Goal: Task Accomplishment & Management: Manage account settings

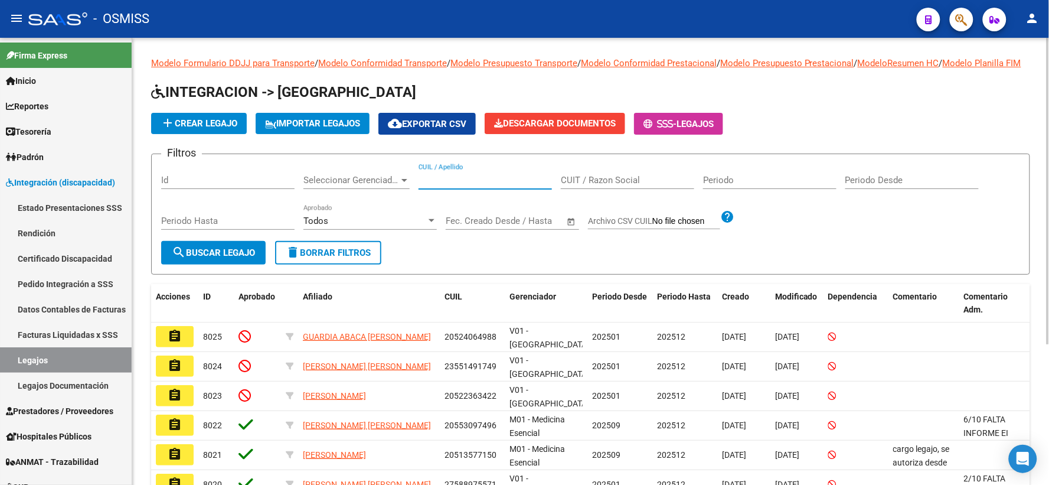
click at [458, 185] on input "CUIL / Apellido" at bounding box center [485, 180] width 133 height 11
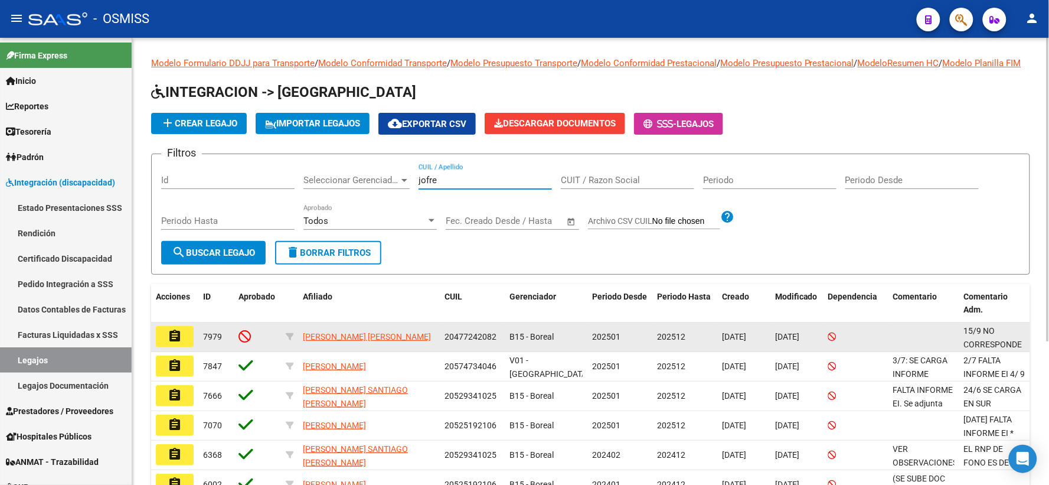
type input "jofre"
click at [169, 343] on mat-icon "assignment" at bounding box center [175, 336] width 14 height 14
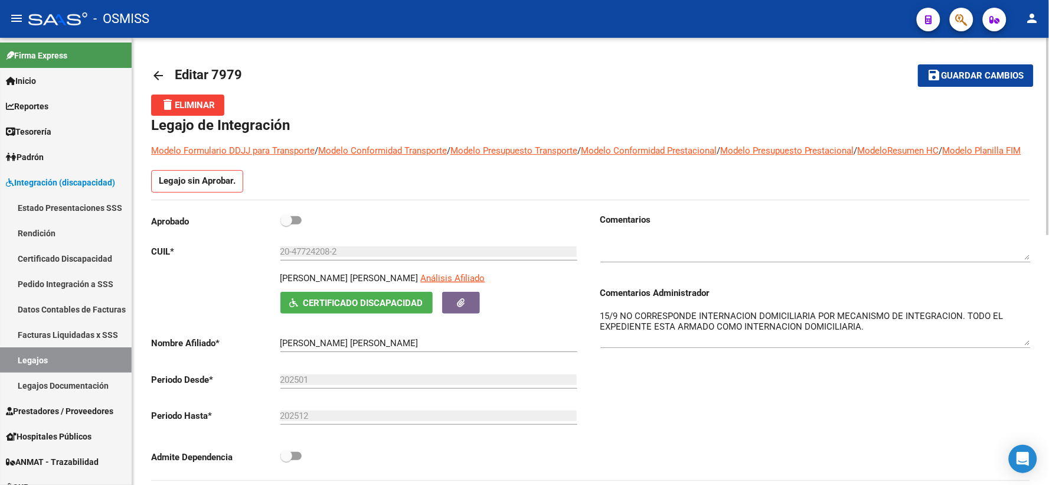
drag, startPoint x: 1027, startPoint y: 343, endPoint x: 1024, endPoint y: 357, distance: 14.0
click at [1024, 345] on textarea "15/9 NO CORRESPONDE INTERNACION DOMICILIARIA POR MECANISMO DE INTEGRACION. TODO…" at bounding box center [815, 327] width 430 height 36
type textarea "15/9 NO CORRESPONDE INTERNACION DOMICILIARIA POR MECANISMO DE INTEGRACION. TODO…"
drag, startPoint x: 955, startPoint y: 79, endPoint x: 521, endPoint y: 149, distance: 439.1
click at [955, 79] on span "Guardar cambios" at bounding box center [983, 76] width 83 height 11
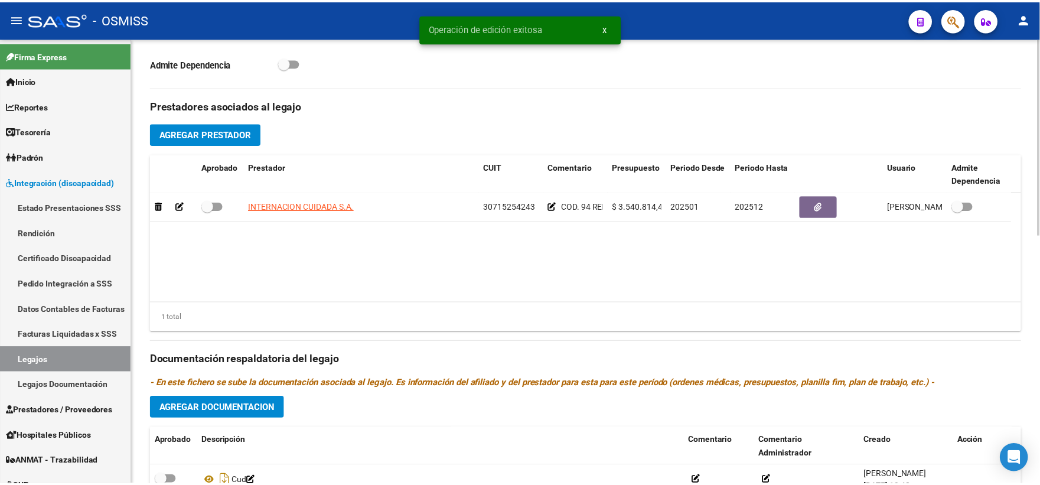
scroll to position [567, 0]
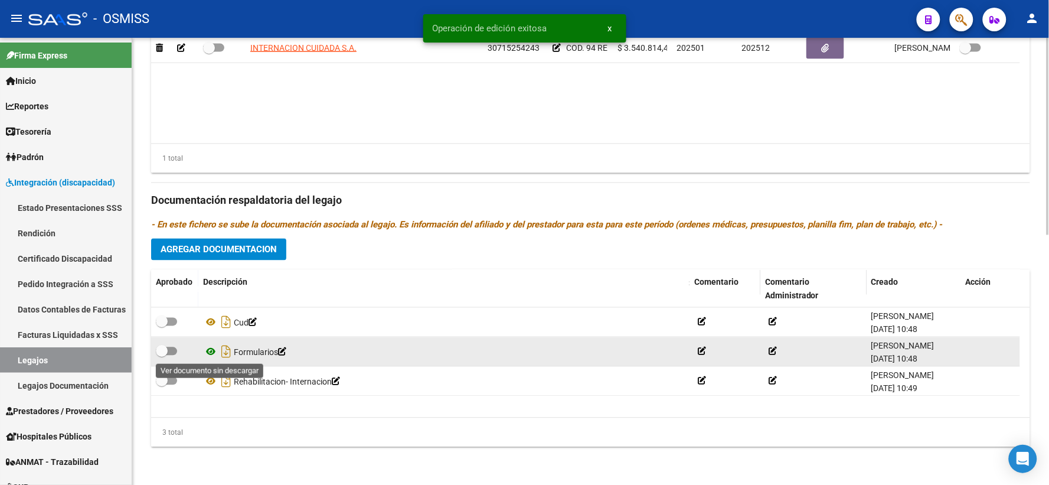
click at [211, 348] on icon at bounding box center [210, 352] width 15 height 14
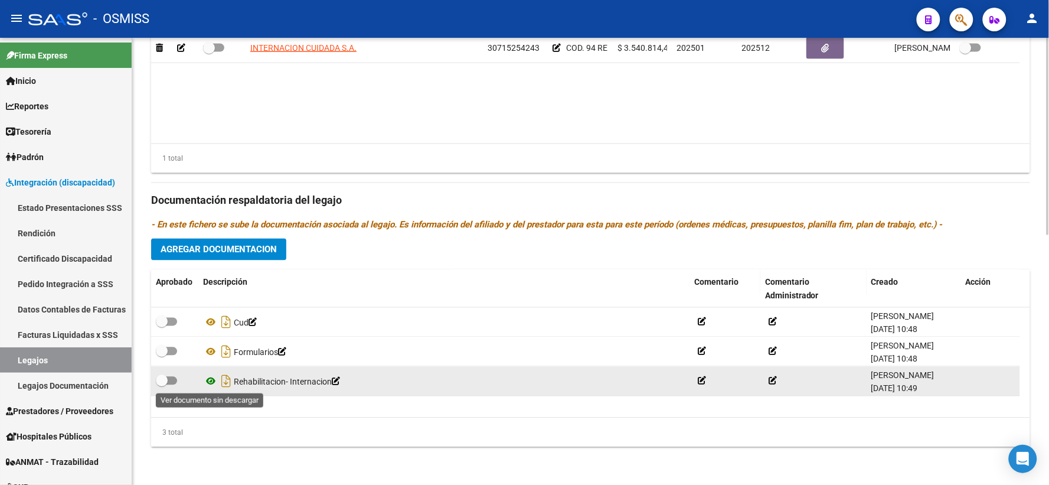
click at [213, 379] on icon at bounding box center [210, 381] width 15 height 14
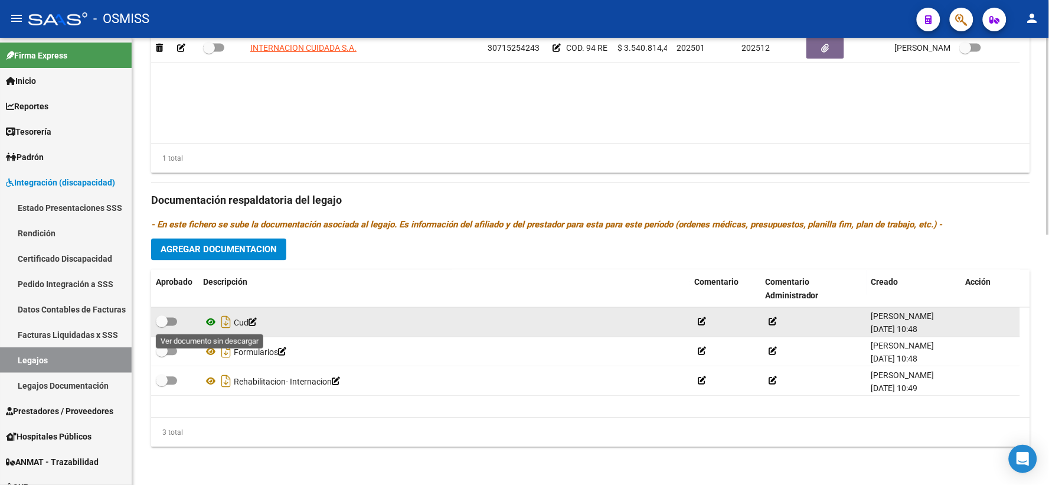
click at [210, 324] on icon at bounding box center [210, 322] width 15 height 14
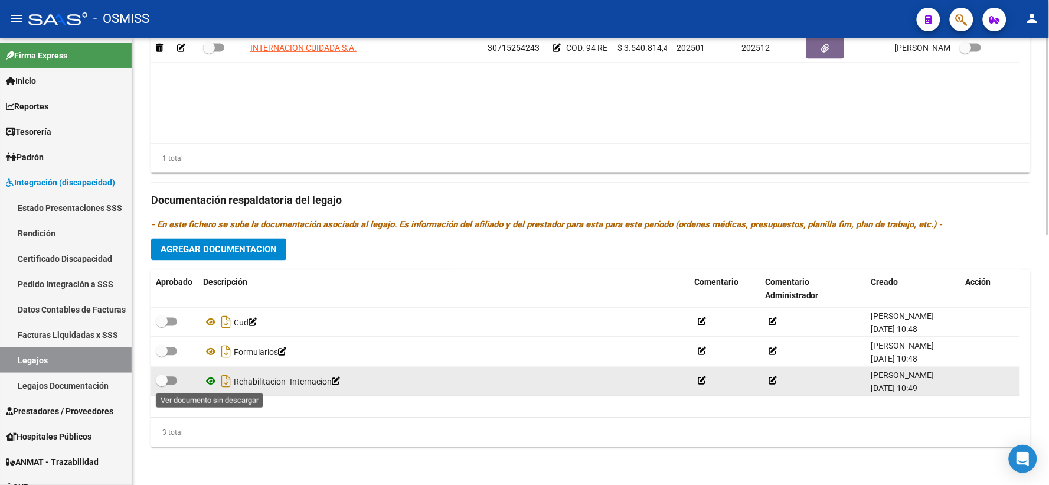
click at [213, 380] on icon at bounding box center [210, 381] width 15 height 14
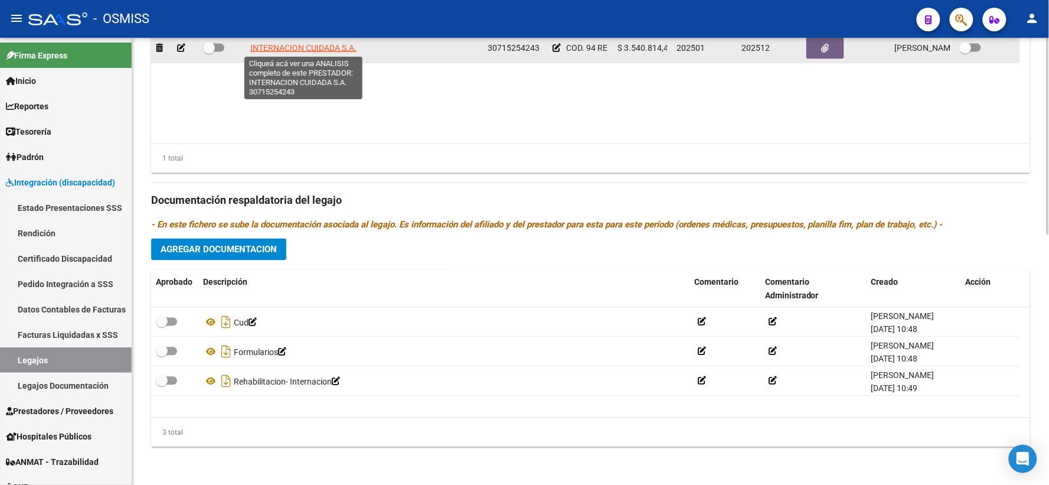
click at [300, 47] on span "INTERNACION CUIDADA S.A." at bounding box center [303, 47] width 106 height 9
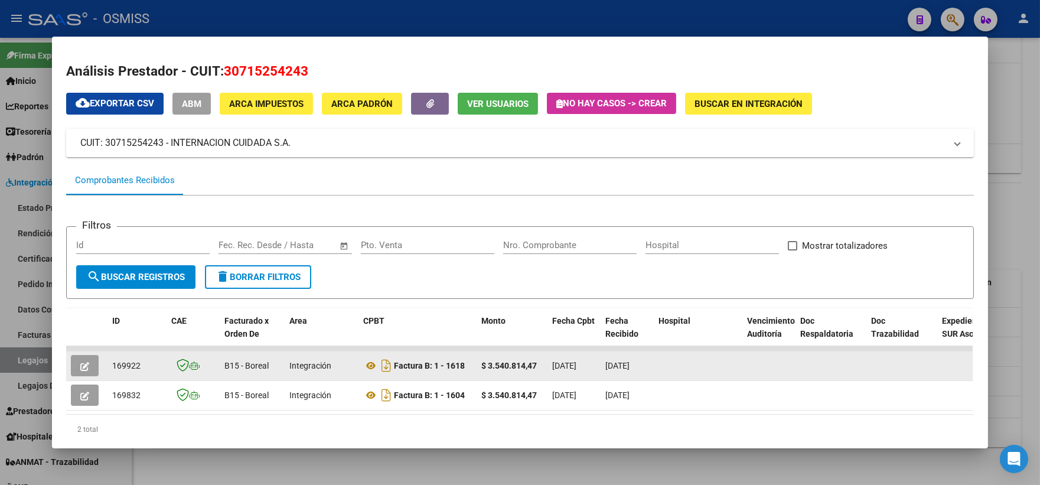
click at [85, 357] on button "button" at bounding box center [85, 365] width 28 height 21
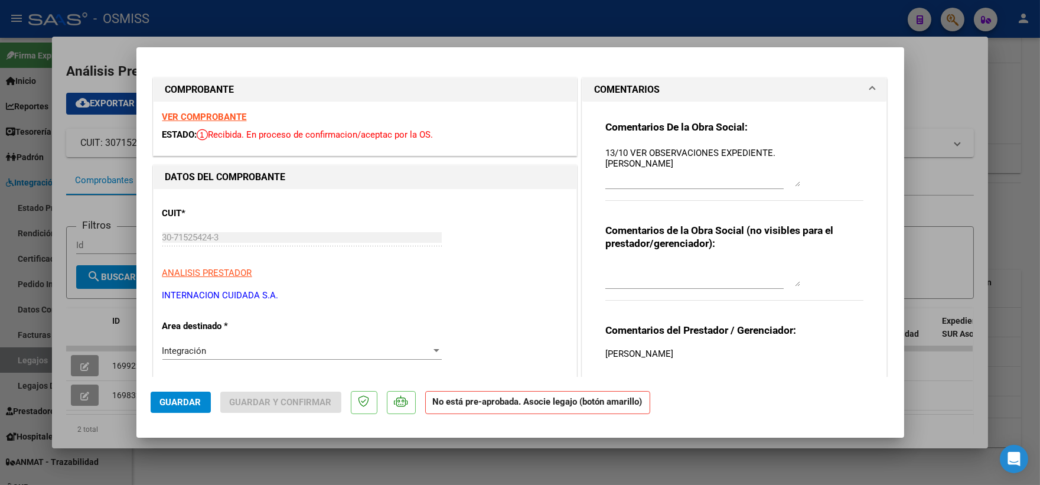
drag, startPoint x: 789, startPoint y: 169, endPoint x: 790, endPoint y: 186, distance: 17.2
click at [790, 186] on textarea "13/10 VER OBSERVACIONES EXPEDIENTE. [PERSON_NAME]" at bounding box center [702, 166] width 195 height 40
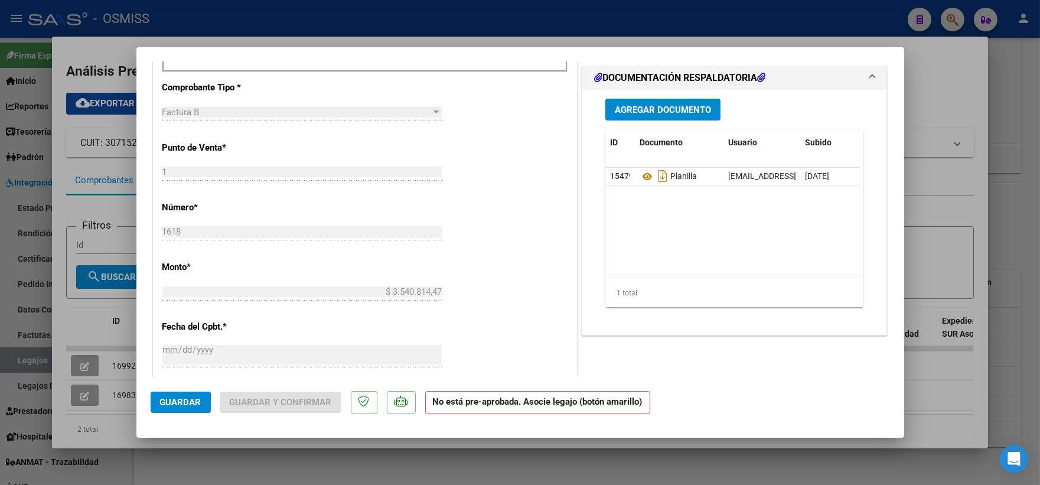
scroll to position [459, 0]
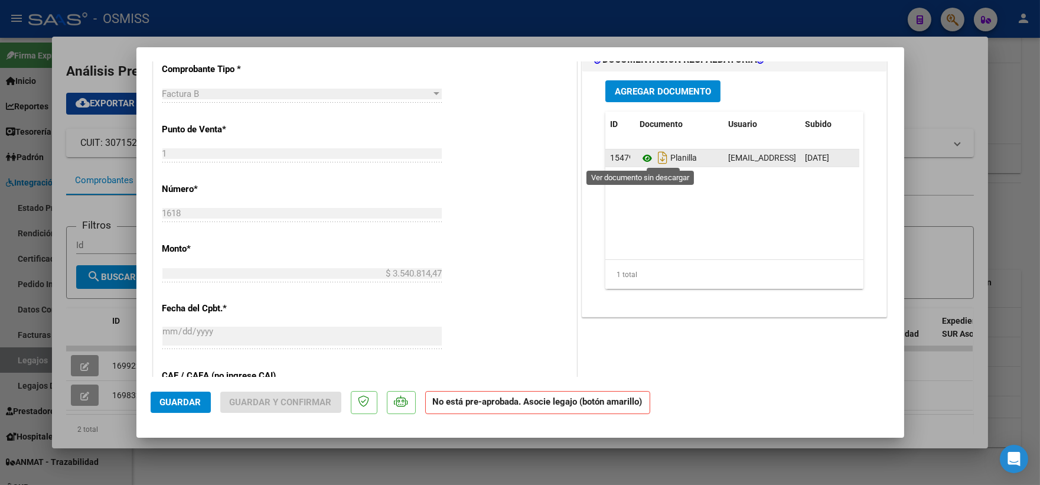
click at [642, 158] on icon at bounding box center [646, 158] width 15 height 14
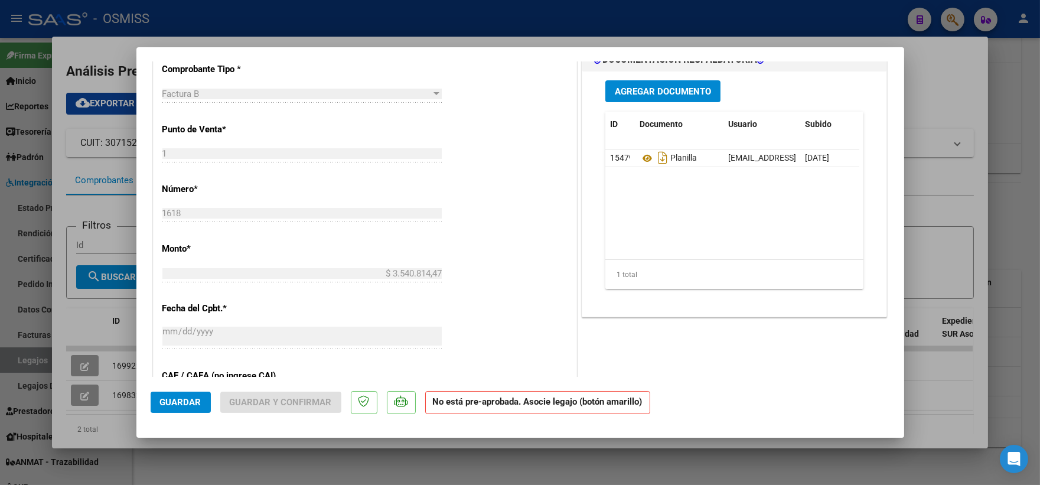
click at [1021, 93] on div at bounding box center [520, 242] width 1040 height 485
type input "$ 0,00"
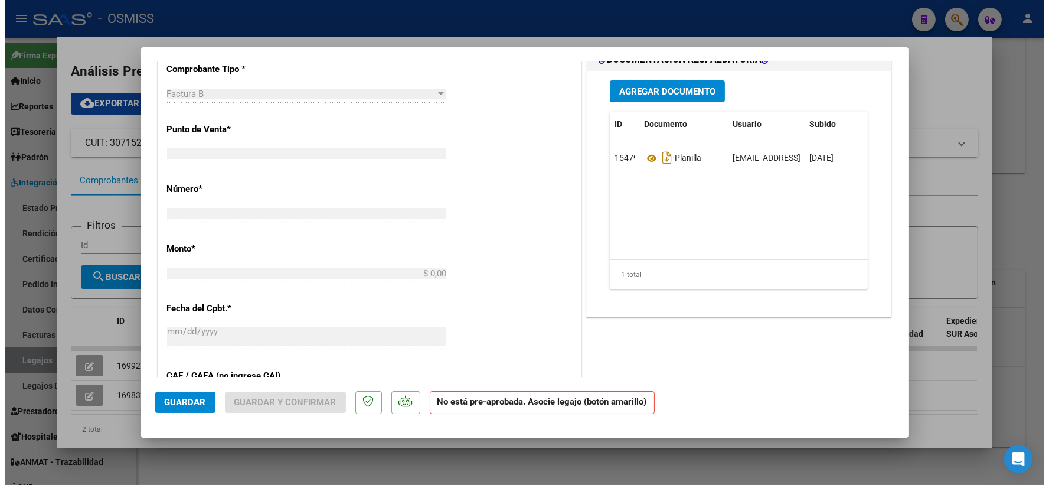
scroll to position [0, 0]
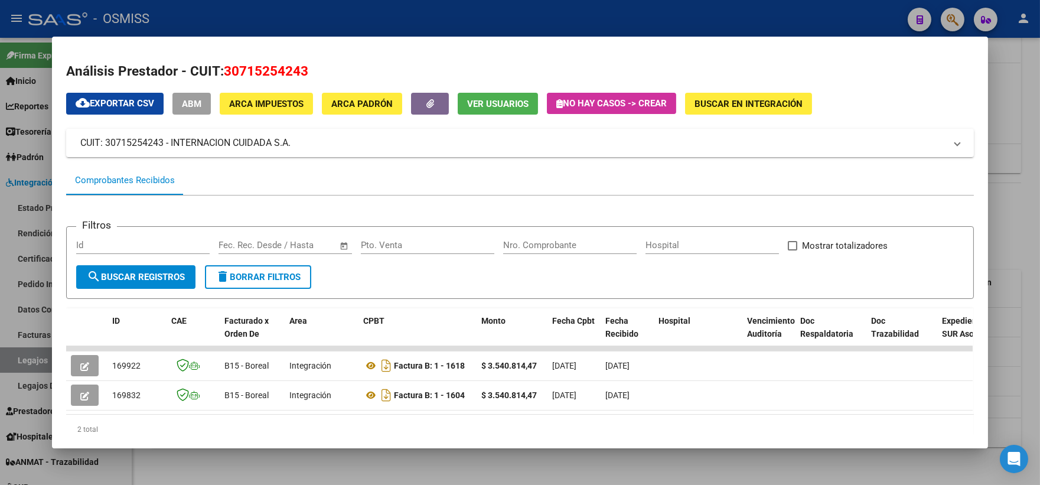
click at [1021, 93] on div at bounding box center [520, 242] width 1040 height 485
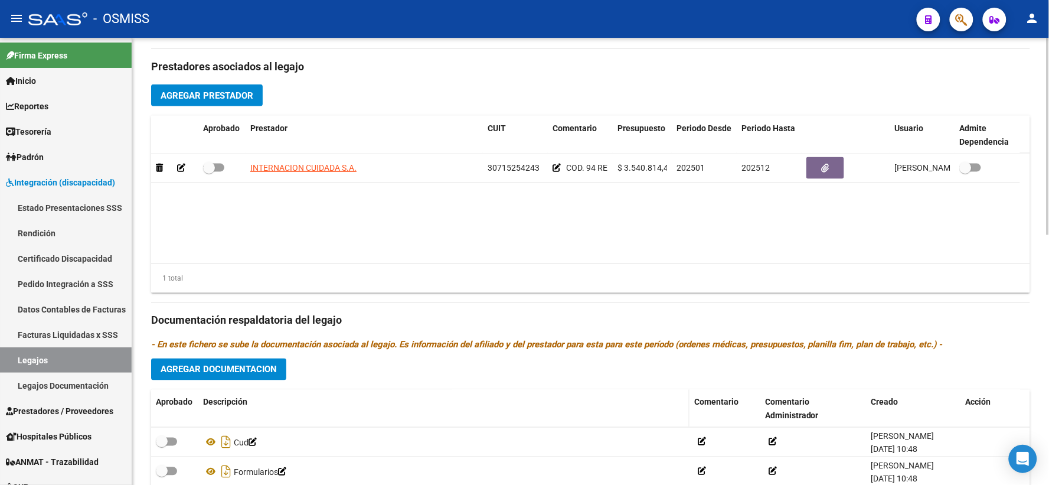
scroll to position [567, 0]
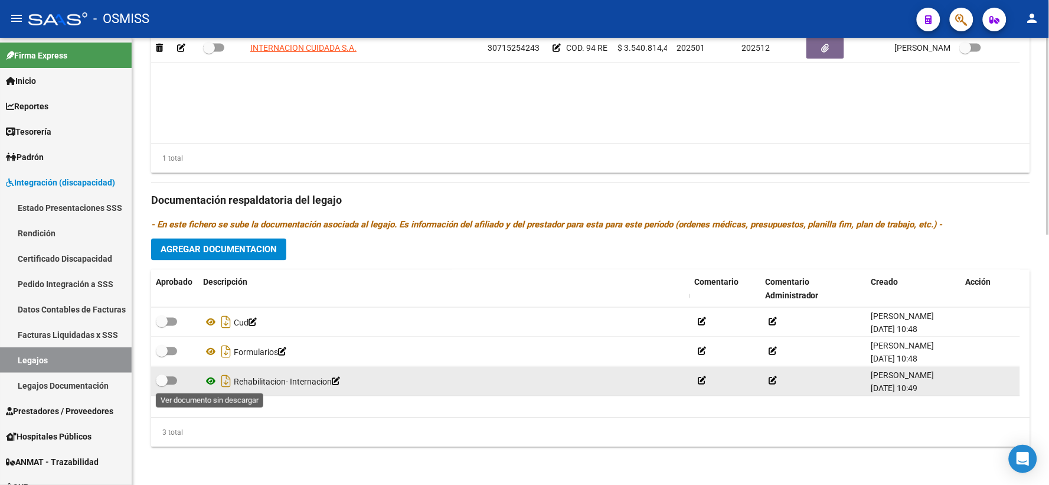
click at [210, 380] on icon at bounding box center [210, 381] width 15 height 14
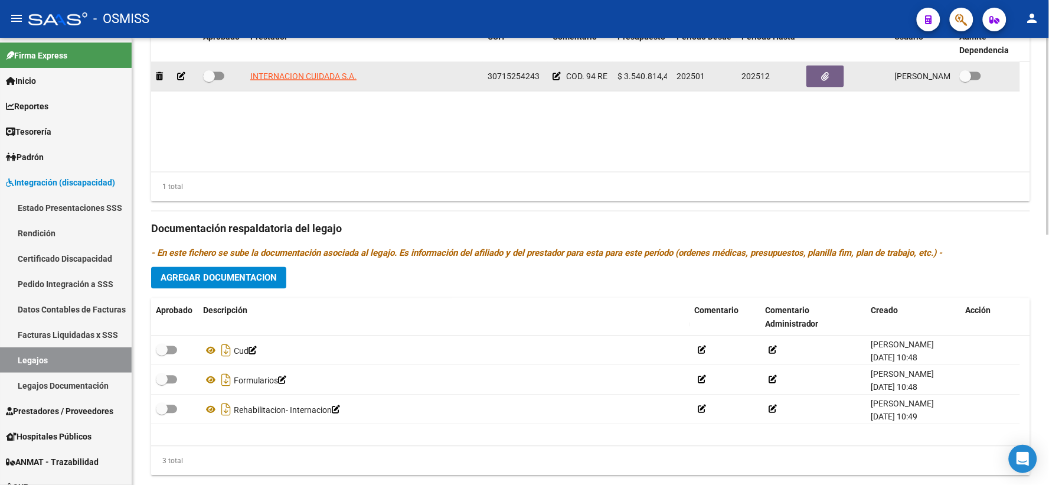
scroll to position [501, 0]
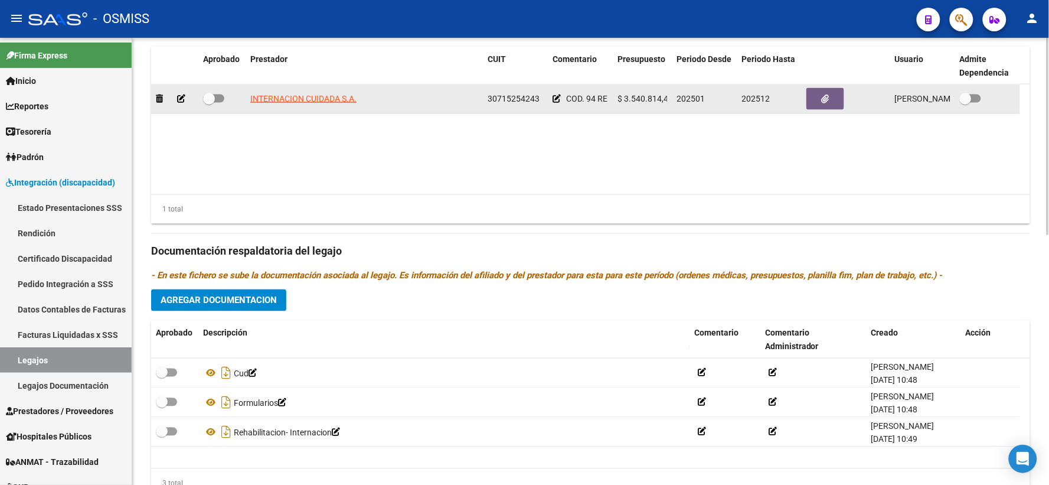
click at [504, 103] on span "30715254243" at bounding box center [514, 98] width 52 height 9
copy span "30715254243"
click at [579, 103] on span "COD. 94 REHABILITACION- INTERNACION" at bounding box center [643, 98] width 154 height 9
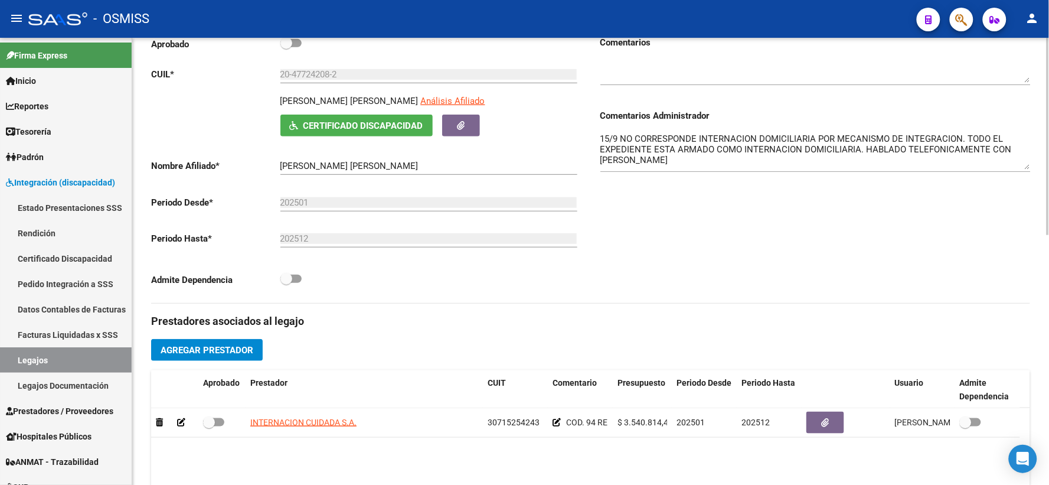
scroll to position [173, 0]
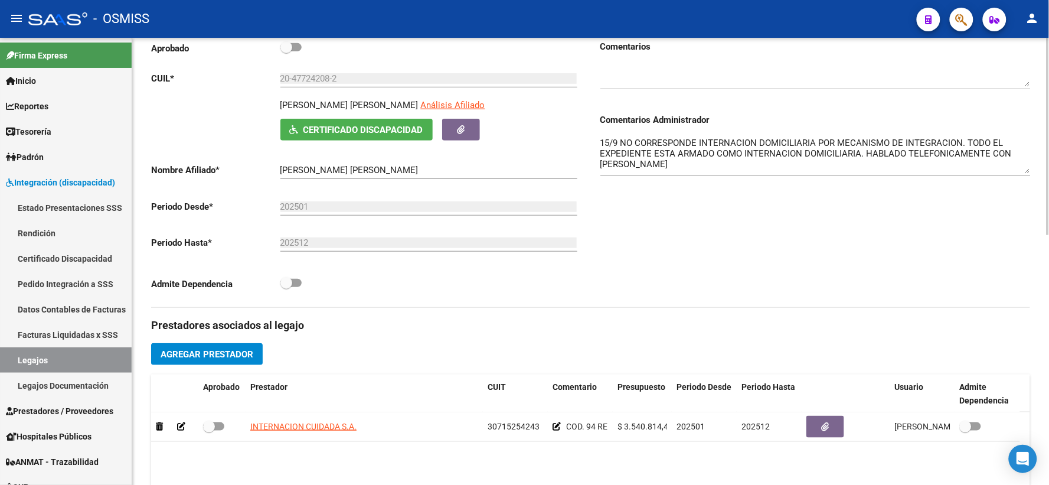
click at [677, 174] on textarea "15/9 NO CORRESPONDE INTERNACION DOMICILIARIA POR MECANISMO DE INTEGRACION. TODO…" at bounding box center [815, 154] width 430 height 37
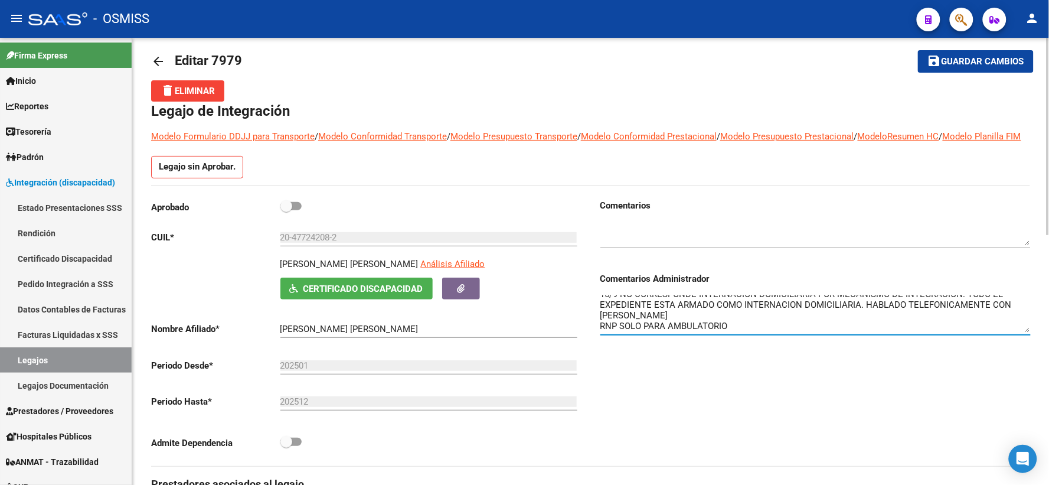
scroll to position [0, 0]
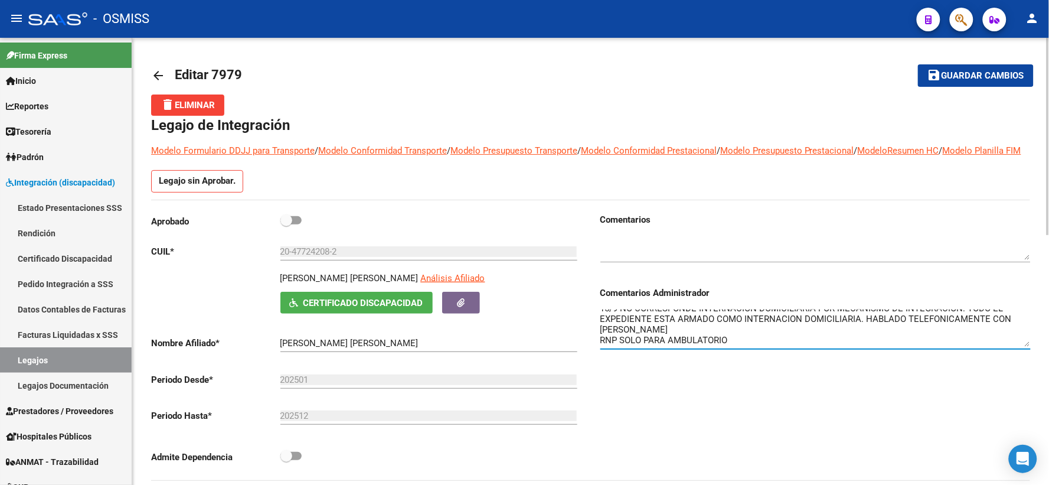
type textarea "15/9 NO CORRESPONDE INTERNACION DOMICILIARIA POR MECANISMO DE INTEGRACION. TODO…"
click at [971, 81] on button "save Guardar cambios" at bounding box center [976, 75] width 116 height 22
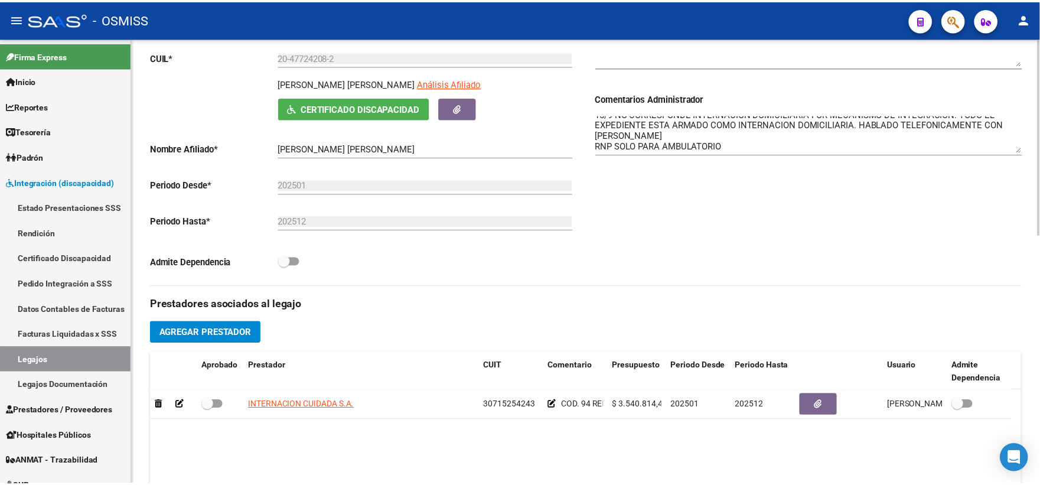
scroll to position [197, 0]
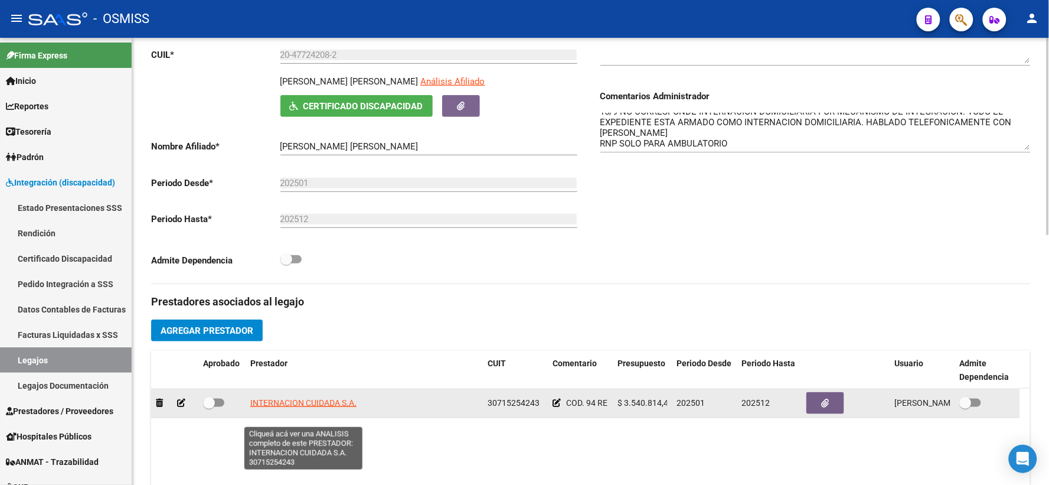
click at [310, 407] on span "INTERNACION CUIDADA S.A." at bounding box center [303, 402] width 106 height 9
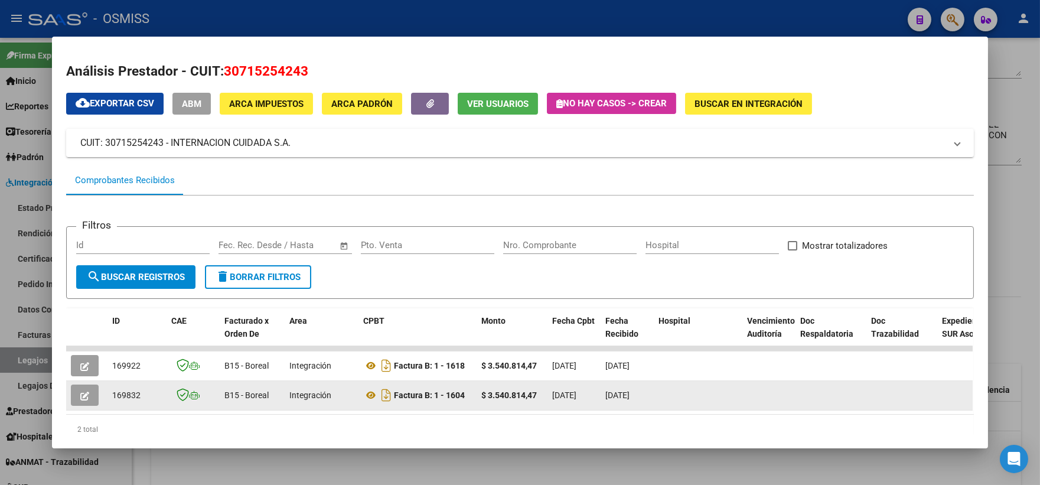
click at [80, 393] on icon "button" at bounding box center [84, 395] width 9 height 9
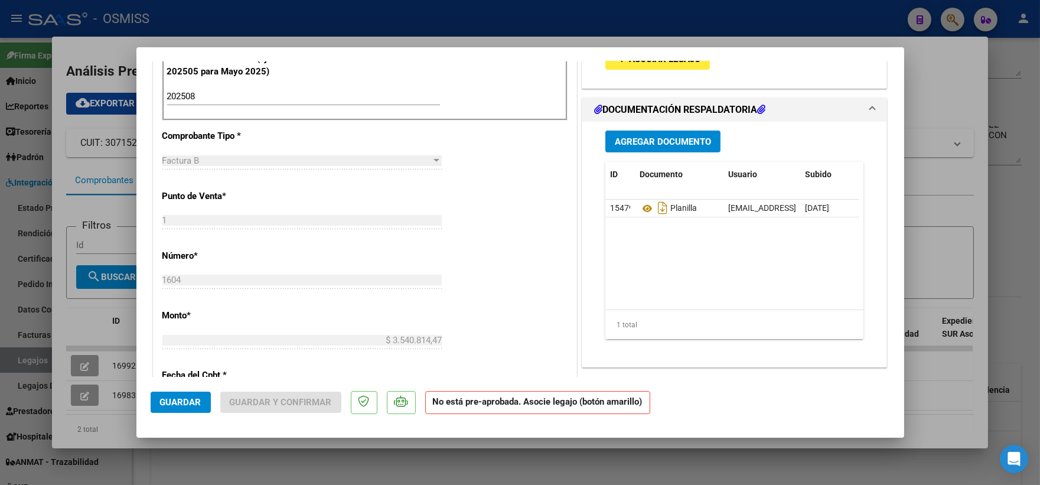
scroll to position [393, 0]
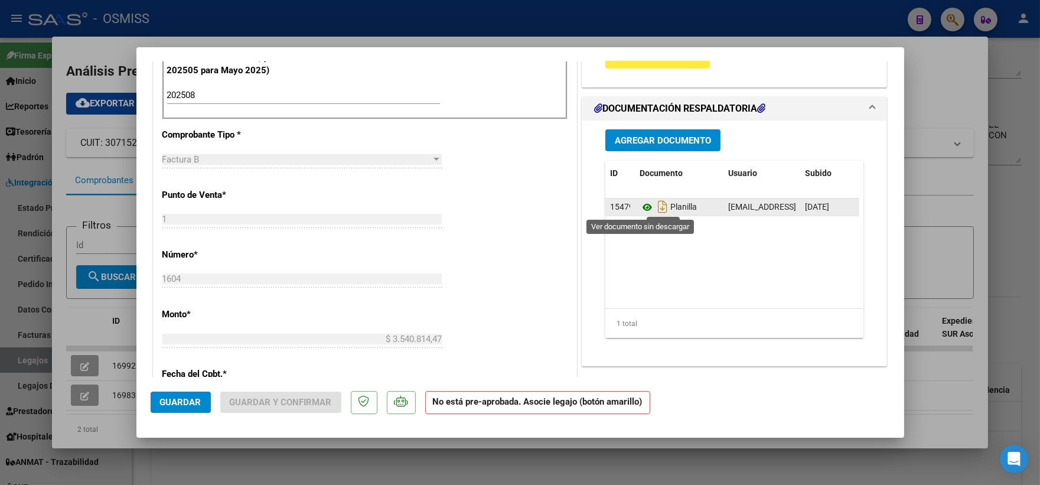
click at [641, 209] on icon at bounding box center [646, 207] width 15 height 14
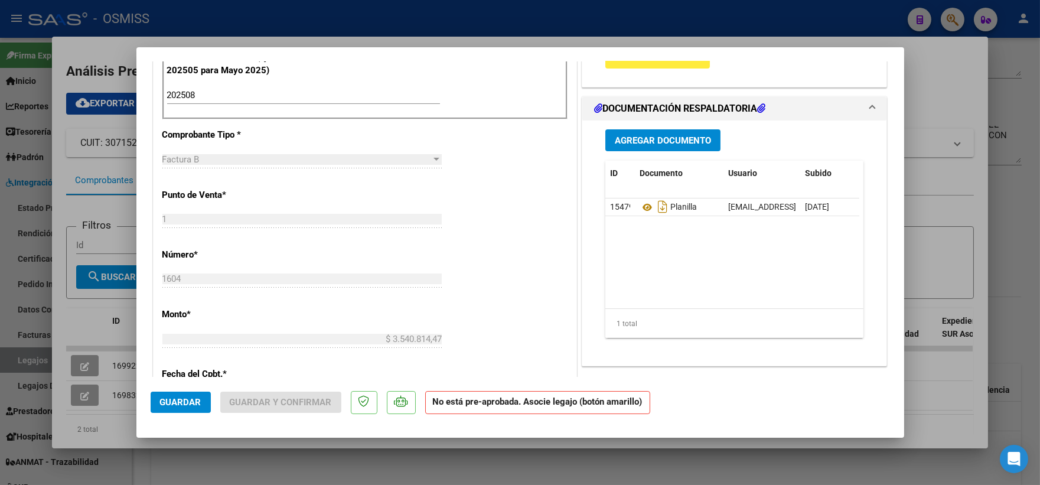
scroll to position [0, 0]
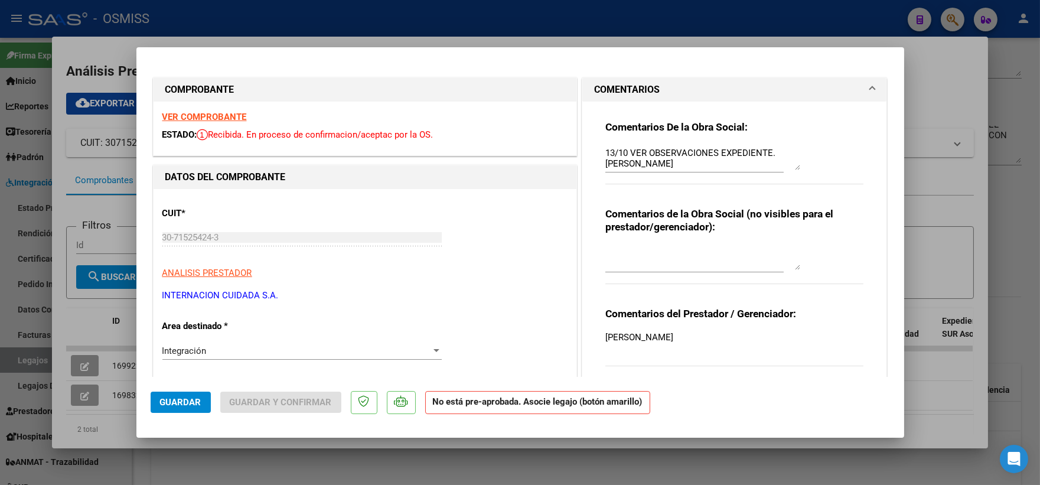
click at [226, 116] on strong "VER COMPROBANTE" at bounding box center [204, 117] width 84 height 11
click at [929, 234] on div at bounding box center [520, 242] width 1040 height 485
type input "$ 0,00"
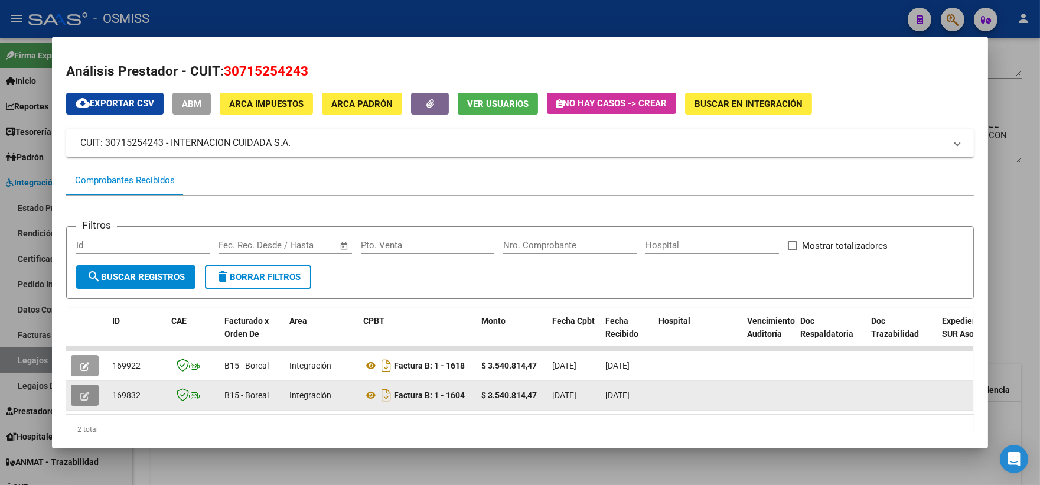
click at [74, 394] on button "button" at bounding box center [85, 394] width 28 height 21
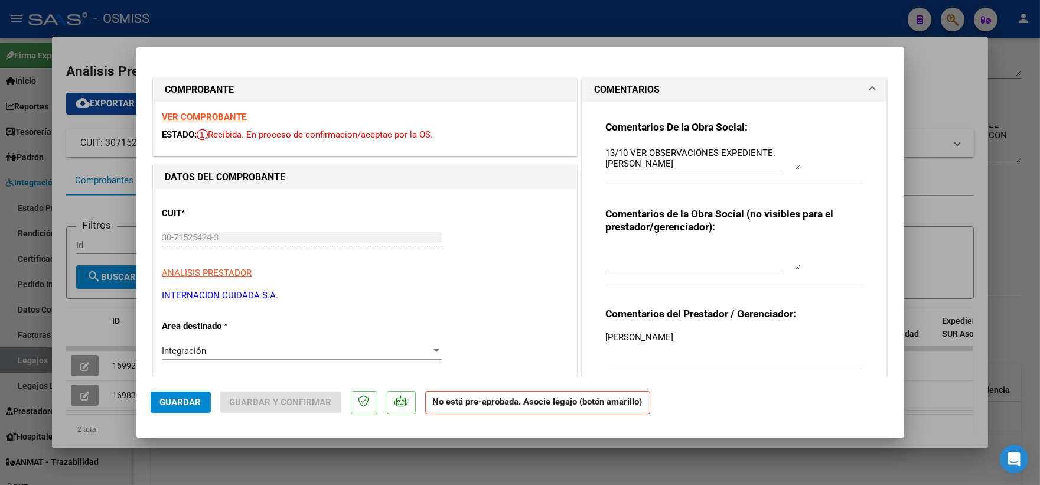
click at [954, 98] on div at bounding box center [520, 242] width 1040 height 485
type input "$ 0,00"
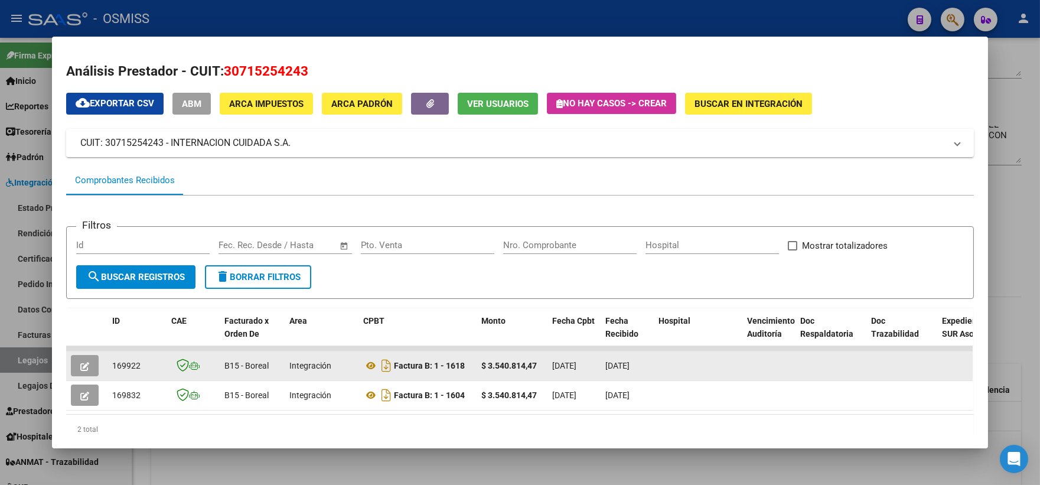
click at [83, 368] on icon "button" at bounding box center [84, 366] width 9 height 9
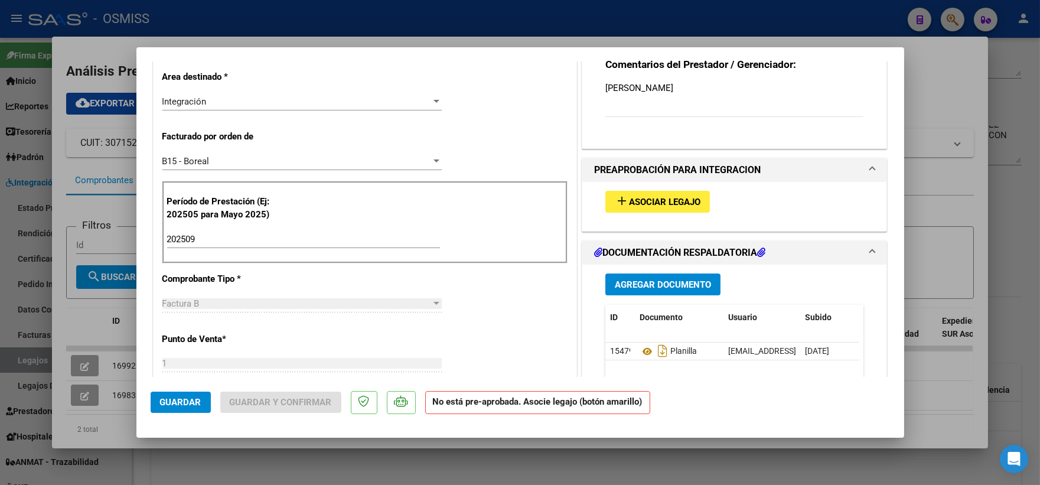
scroll to position [262, 0]
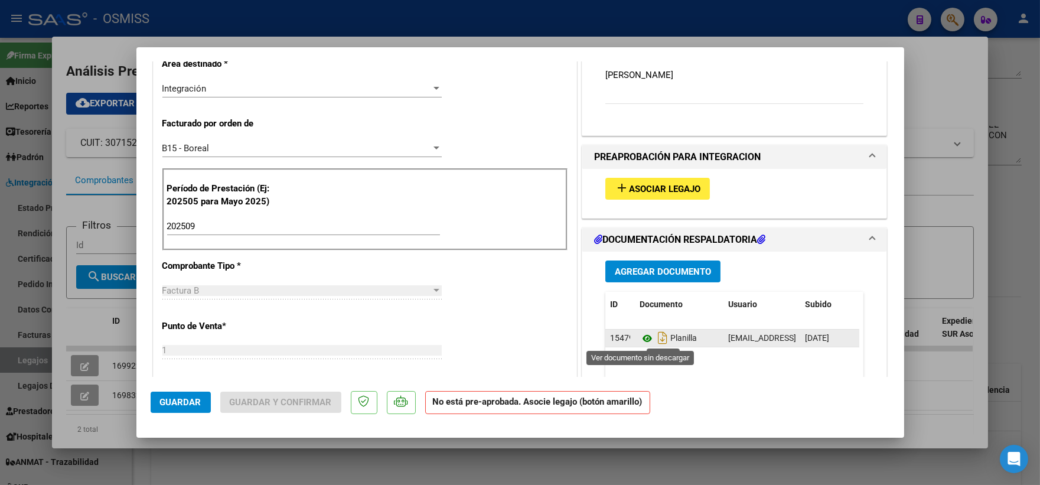
click at [639, 335] on icon at bounding box center [646, 338] width 15 height 14
click at [946, 95] on div at bounding box center [520, 242] width 1040 height 485
type input "$ 0,00"
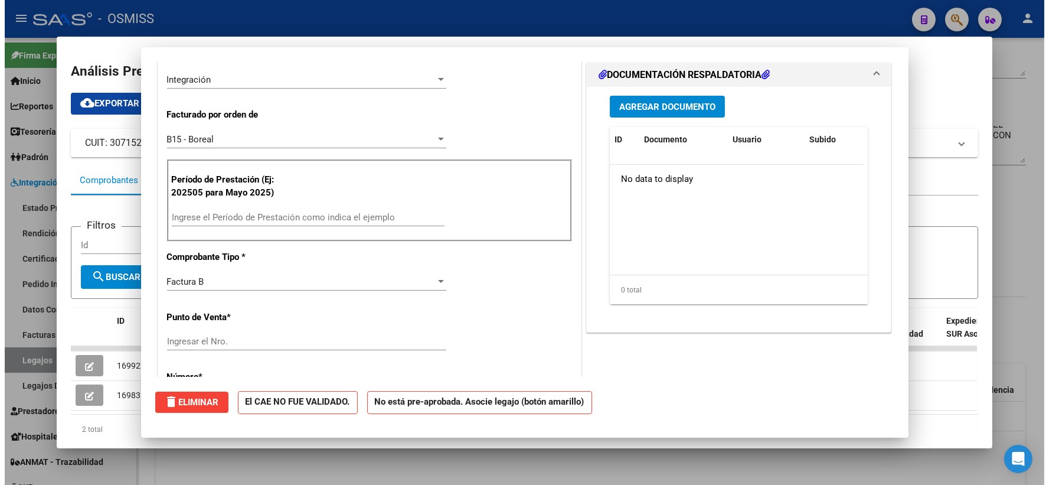
scroll to position [0, 0]
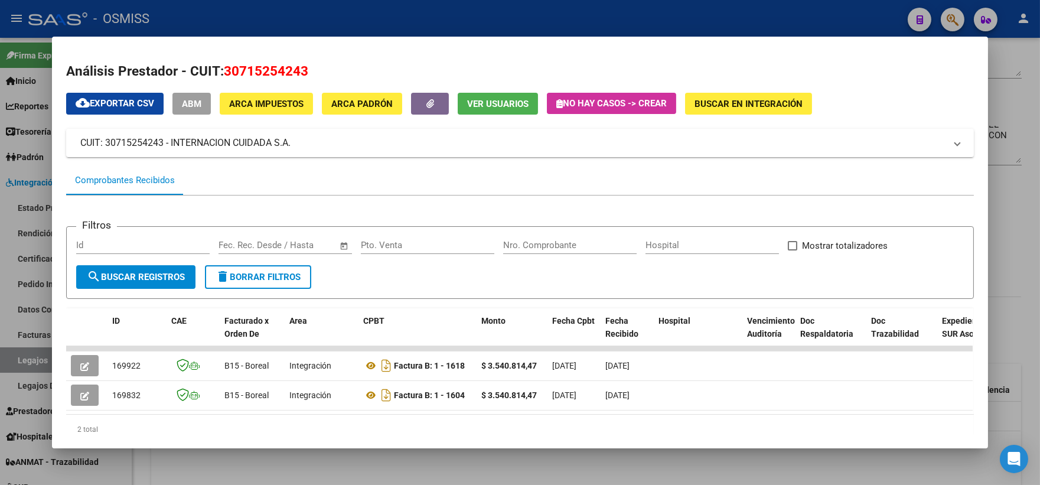
click at [1016, 226] on div at bounding box center [520, 242] width 1040 height 485
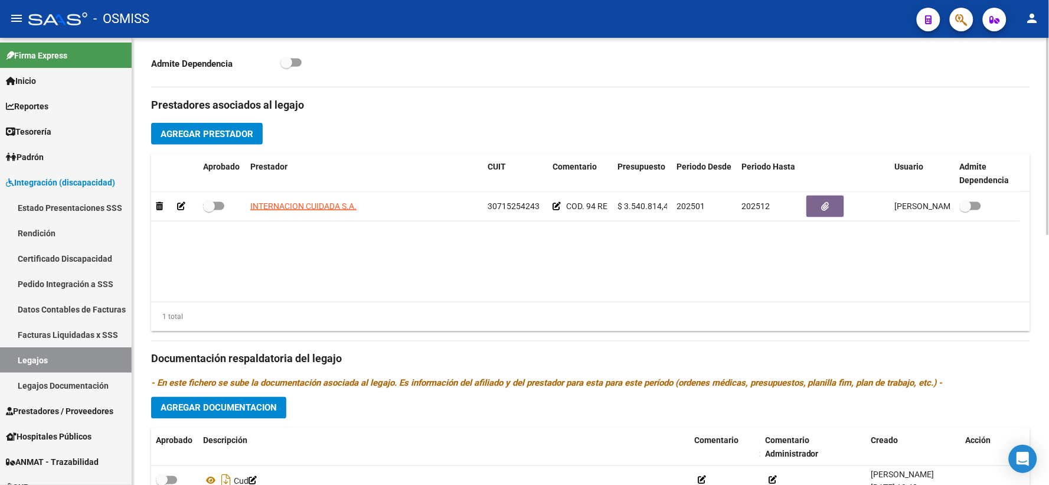
scroll to position [567, 0]
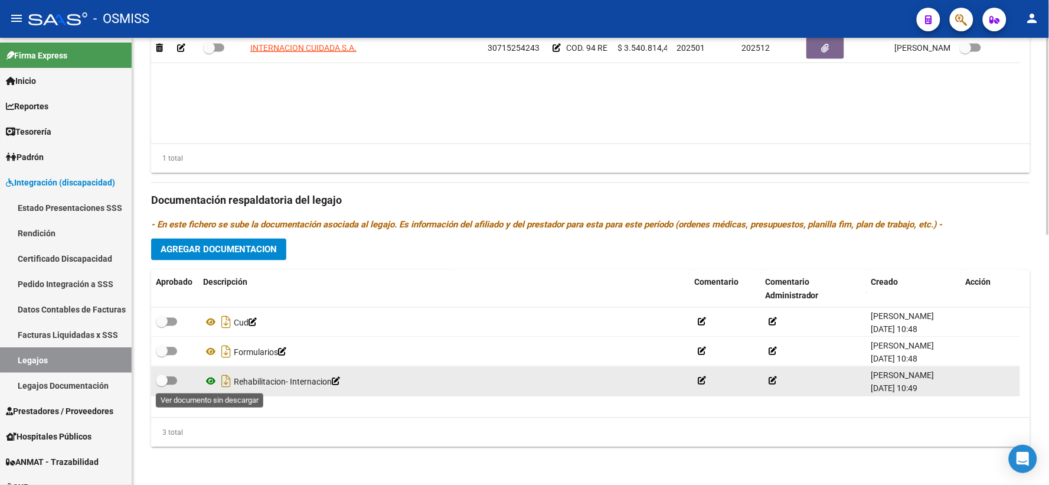
click at [213, 381] on icon at bounding box center [210, 381] width 15 height 14
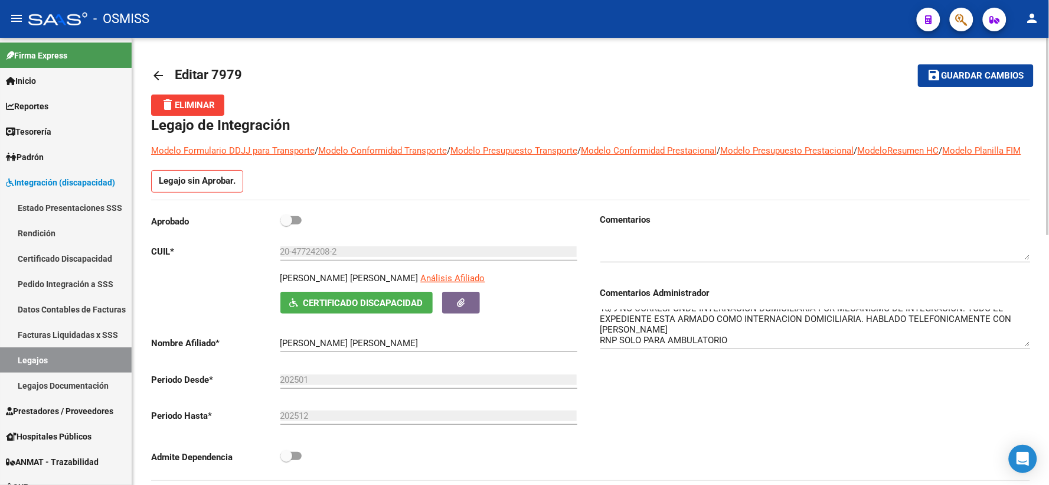
scroll to position [0, 0]
drag, startPoint x: 1029, startPoint y: 359, endPoint x: 1024, endPoint y: 410, distance: 50.9
click at [1024, 397] on textarea "15/9 NO CORRESPONDE INTERNACION DOMICILIARIA POR MECANISMO DE INTEGRACION. TODO…" at bounding box center [815, 352] width 430 height 87
